Goal: Information Seeking & Learning: Learn about a topic

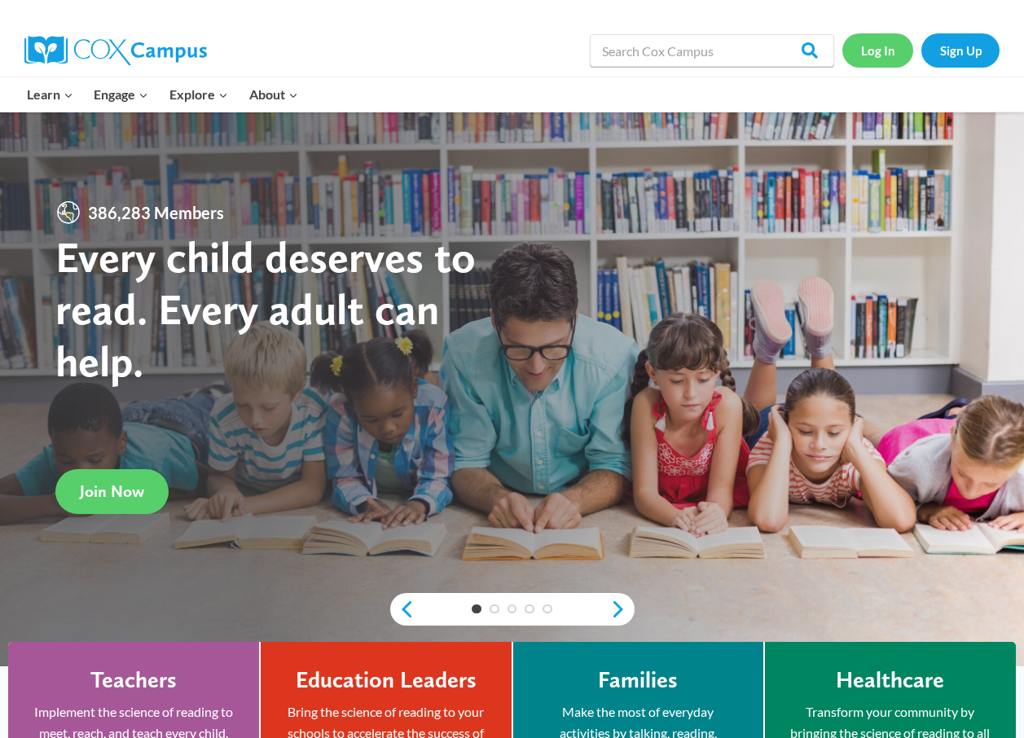
click at [860, 45] on link "Log In" at bounding box center [877, 49] width 71 height 33
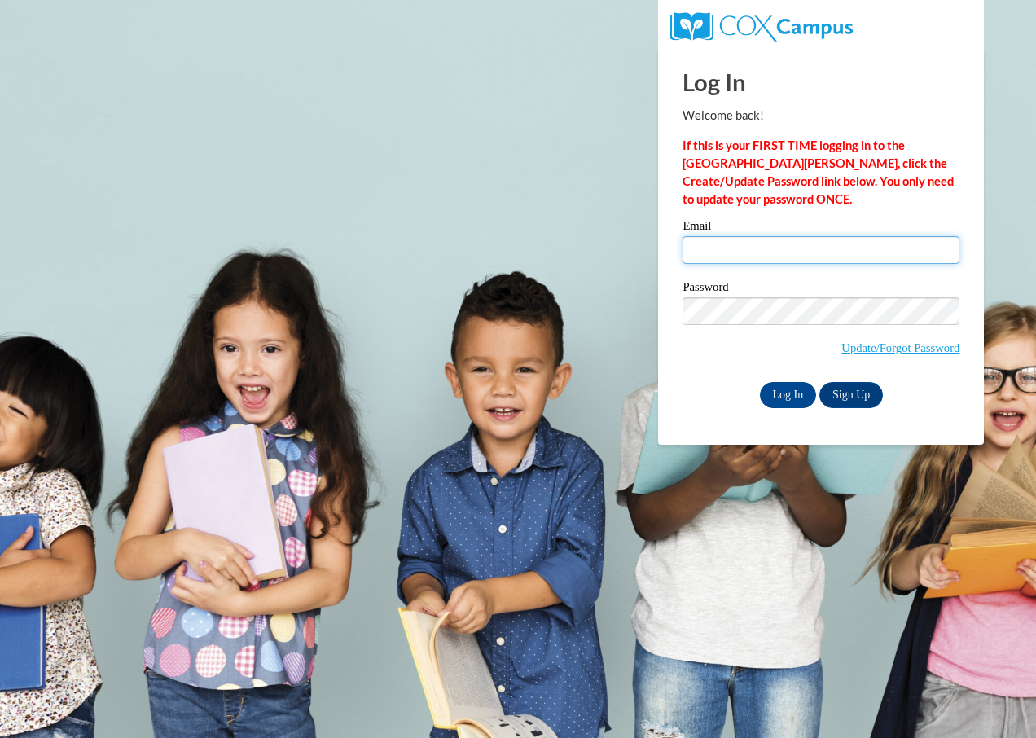
click at [725, 252] on input "Email" at bounding box center [821, 250] width 277 height 28
type input "lovandakvandiver@gmail.com"
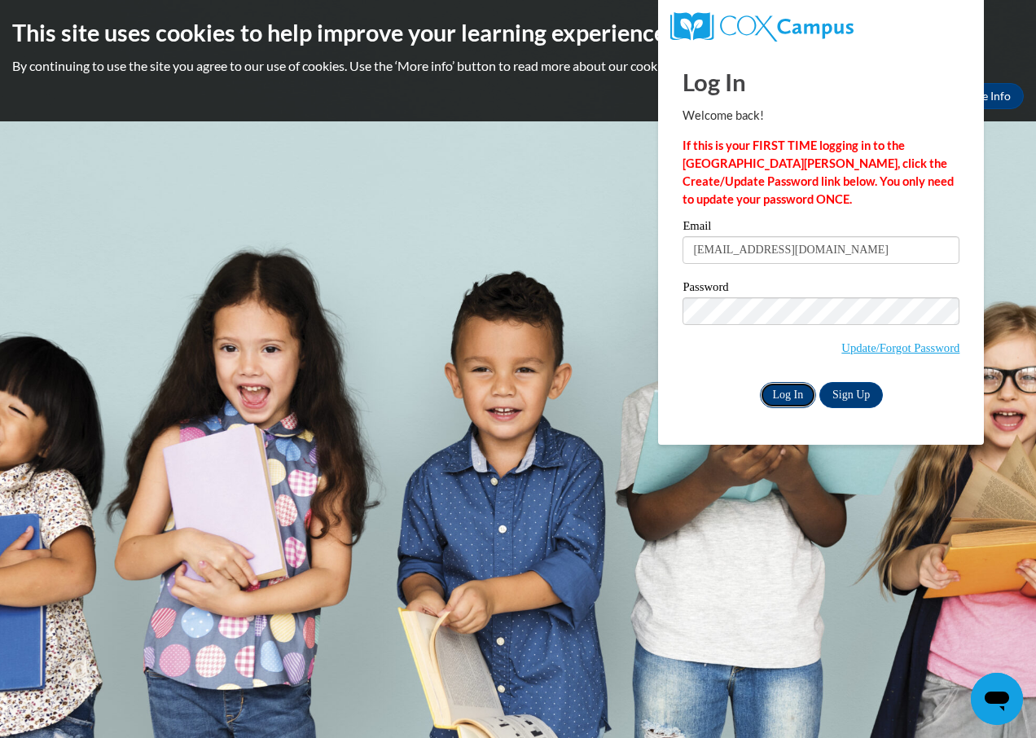
click at [774, 393] on input "Log In" at bounding box center [788, 395] width 57 height 26
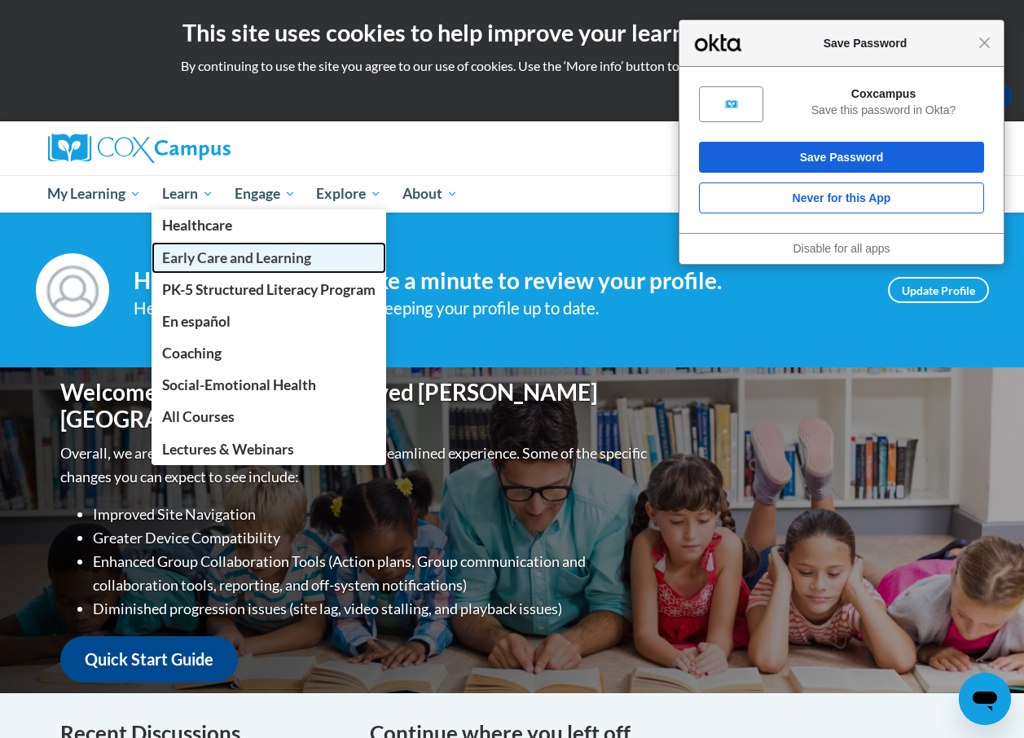
click at [208, 260] on span "Early Care and Learning" at bounding box center [236, 257] width 149 height 17
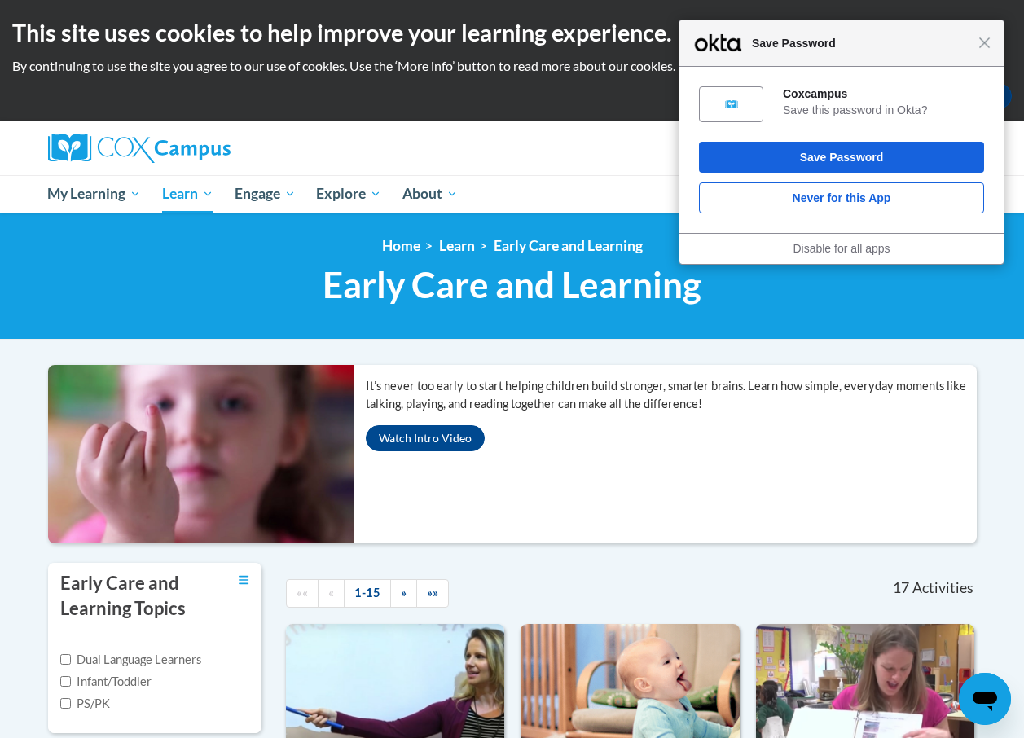
click at [982, 51] on div "Close Save Password" at bounding box center [841, 43] width 324 height 46
click at [986, 37] on span "Close" at bounding box center [984, 43] width 12 height 12
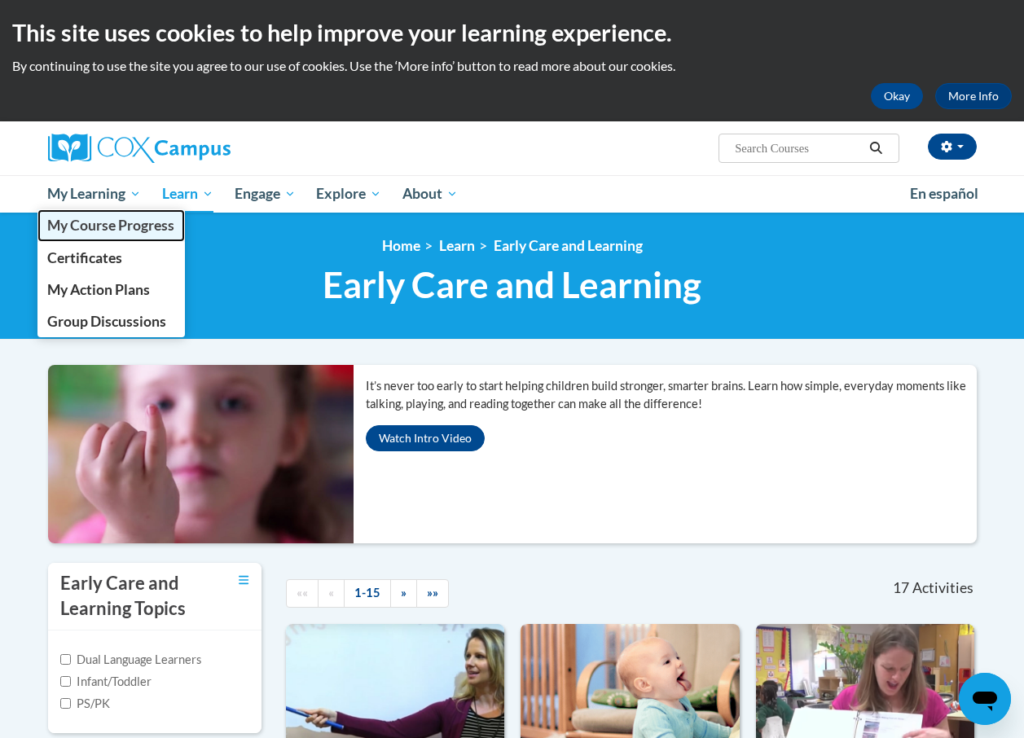
click at [84, 222] on span "My Course Progress" at bounding box center [110, 225] width 127 height 17
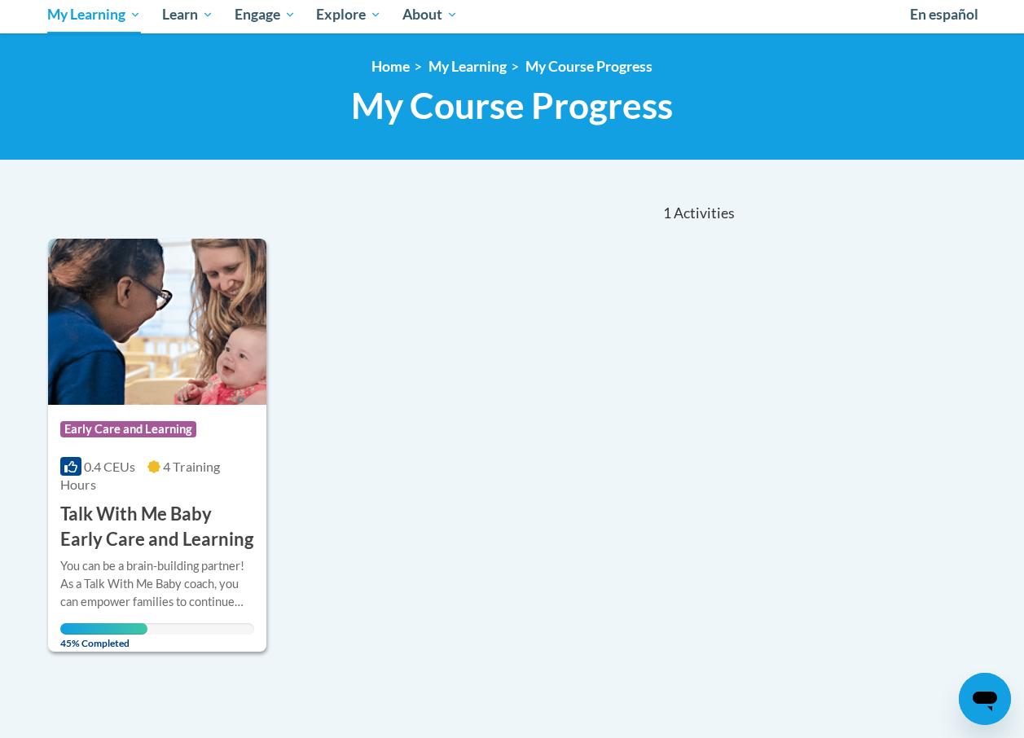
scroll to position [244, 0]
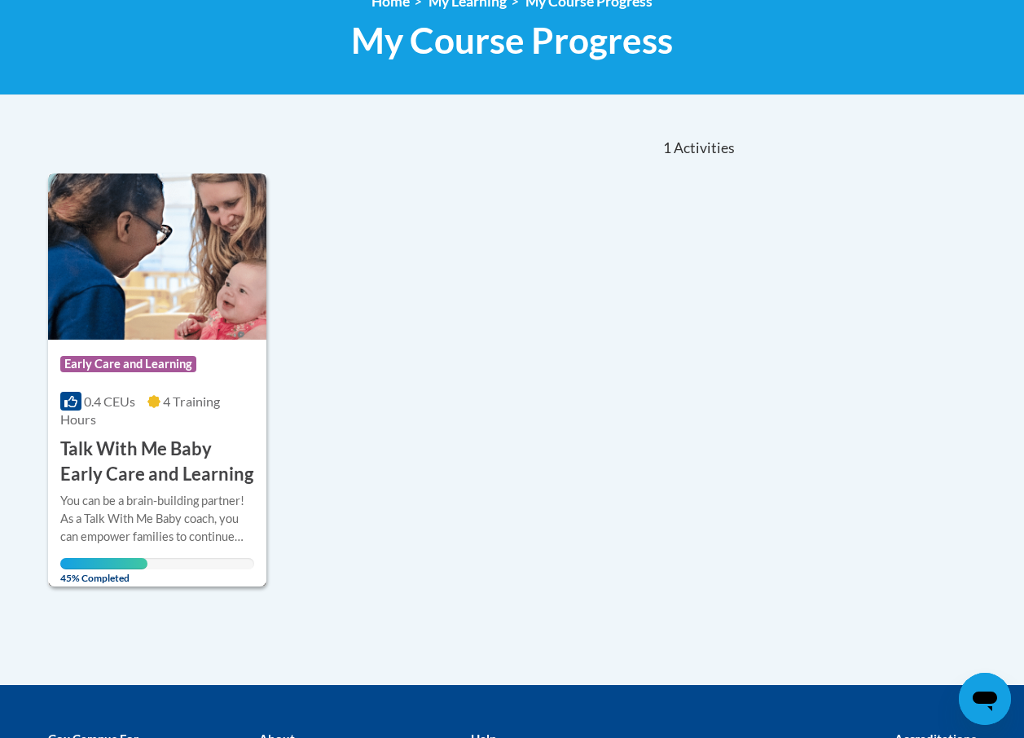
click at [141, 498] on div "You can be a brain-building partner! As a Talk With Me Baby coach, you can empo…" at bounding box center [157, 519] width 194 height 54
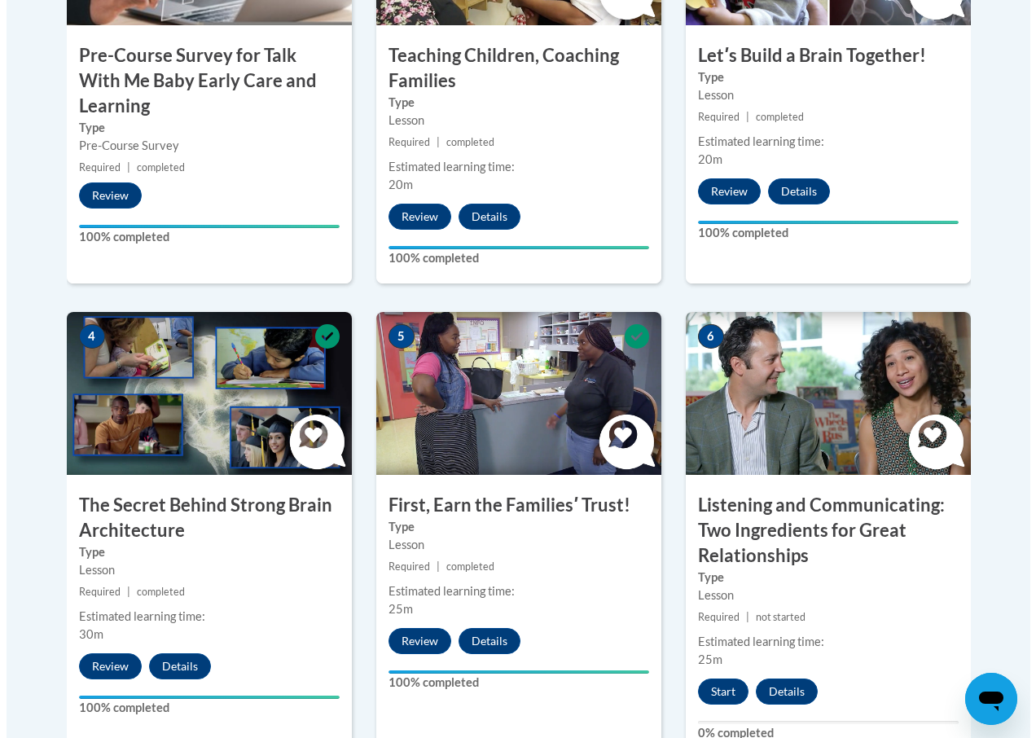
scroll to position [733, 0]
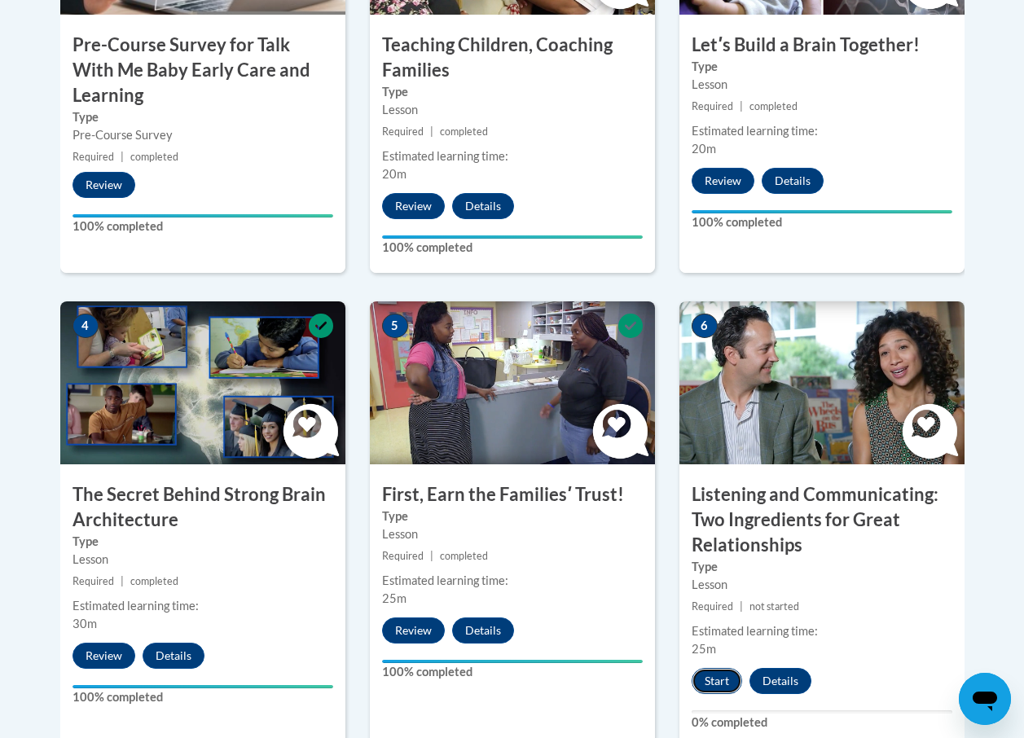
click at [729, 681] on button "Start" at bounding box center [717, 681] width 51 height 26
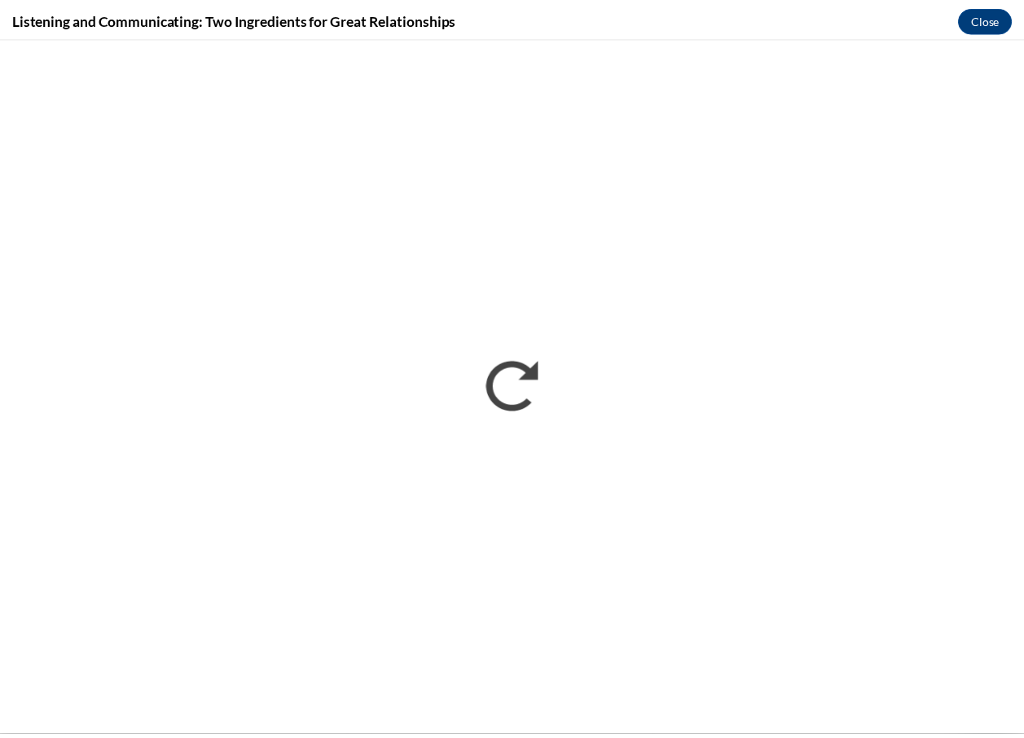
scroll to position [0, 0]
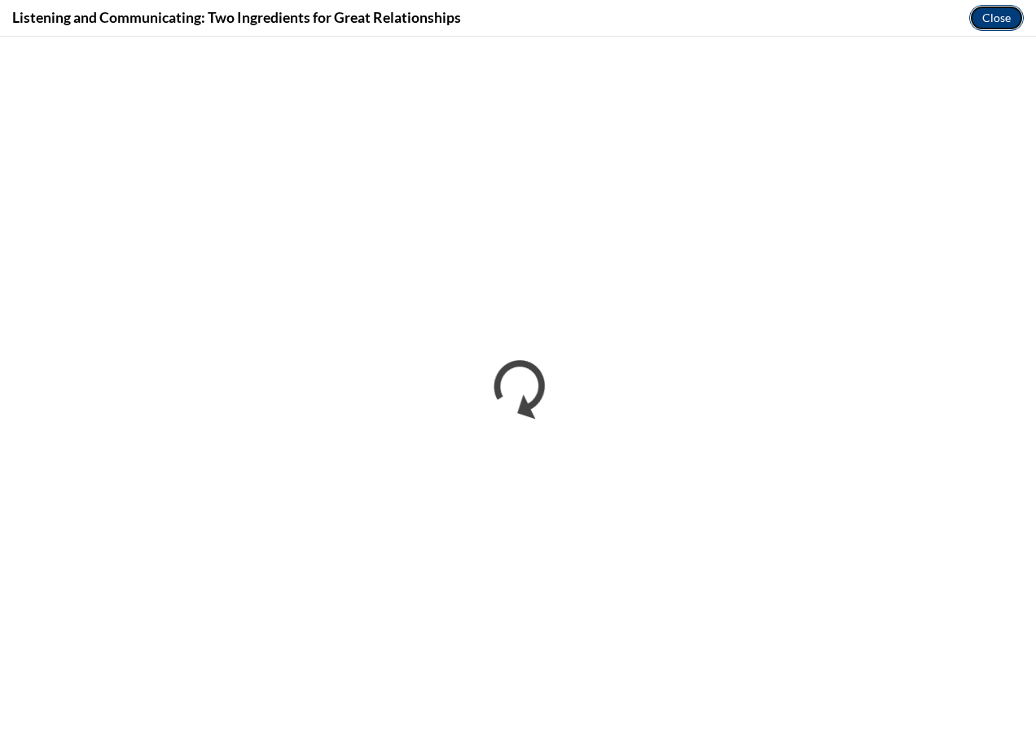
click at [1013, 16] on button "Close" at bounding box center [996, 18] width 55 height 26
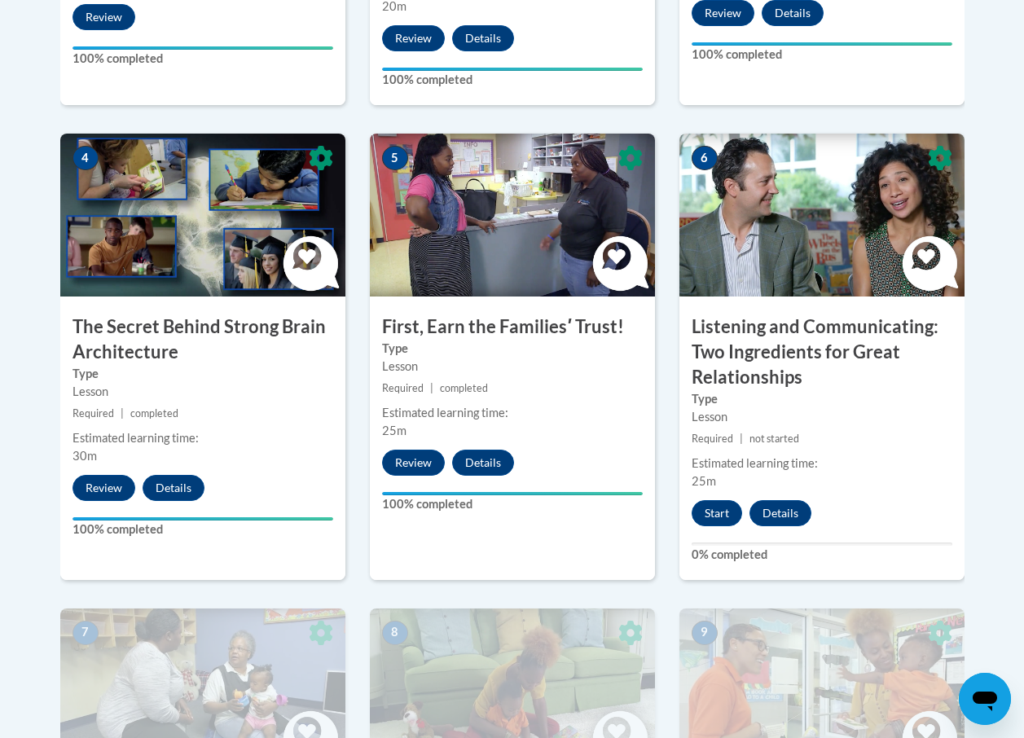
scroll to position [896, 0]
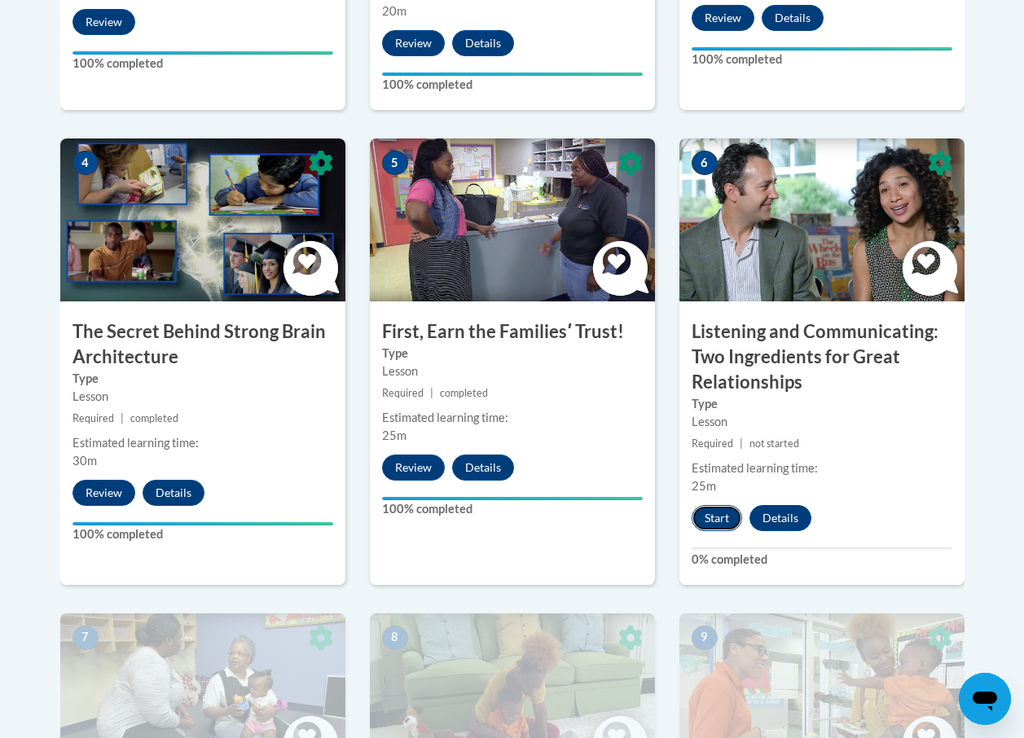
click at [721, 515] on button "Start" at bounding box center [717, 518] width 51 height 26
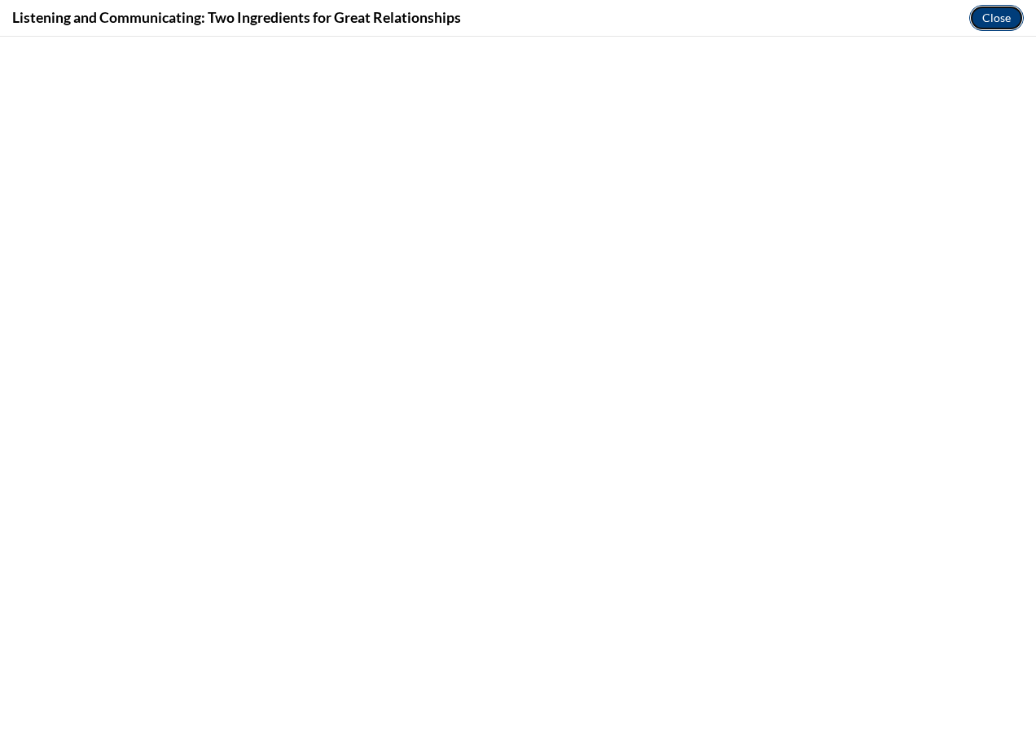
click at [982, 16] on button "Close" at bounding box center [996, 18] width 55 height 26
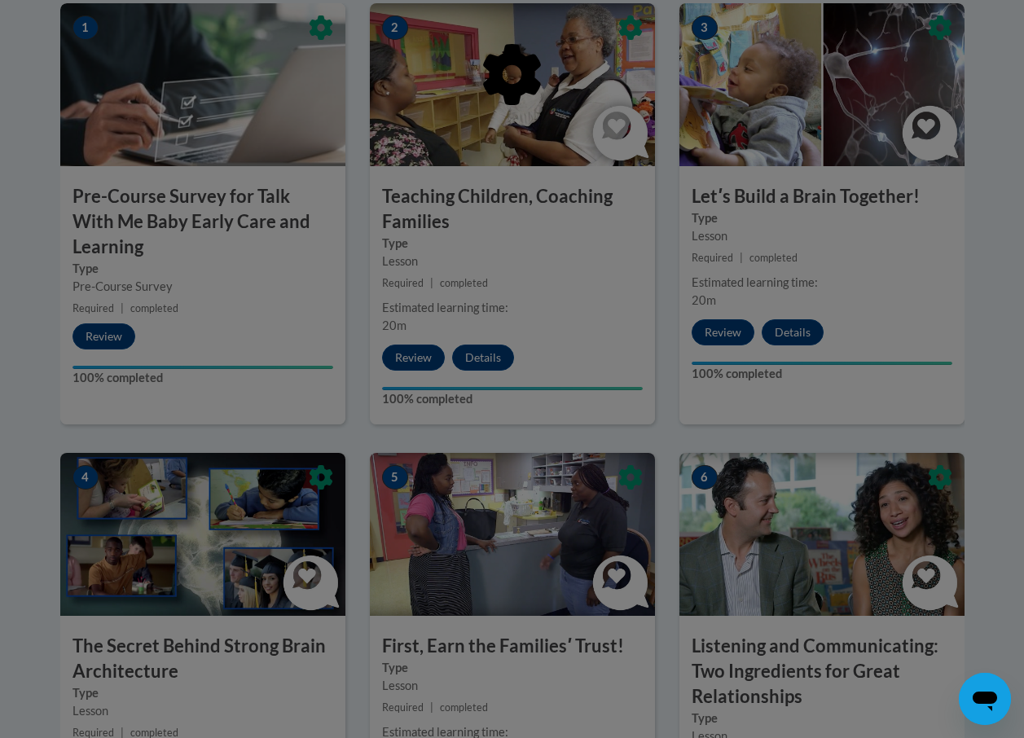
scroll to position [570, 0]
